Goal: Navigation & Orientation: Find specific page/section

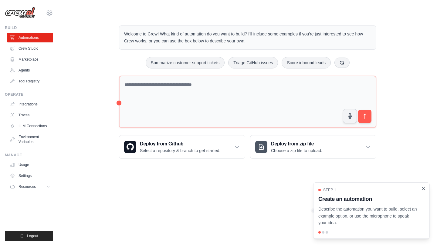
click at [425, 190] on icon "Close walkthrough" at bounding box center [423, 188] width 5 height 5
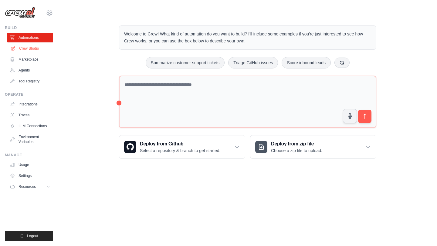
click at [31, 49] on link "Crew Studio" at bounding box center [31, 49] width 46 height 10
